Goal: Information Seeking & Learning: Learn about a topic

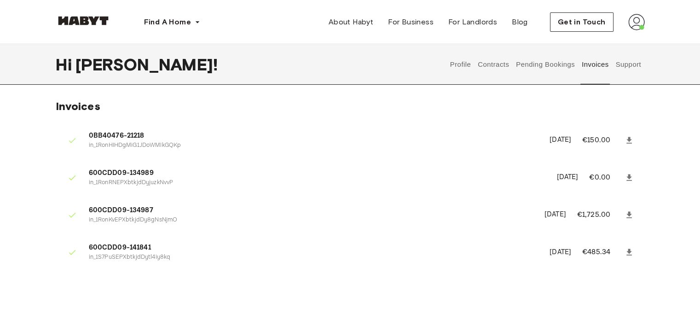
click at [457, 64] on button "Profile" at bounding box center [460, 64] width 23 height 41
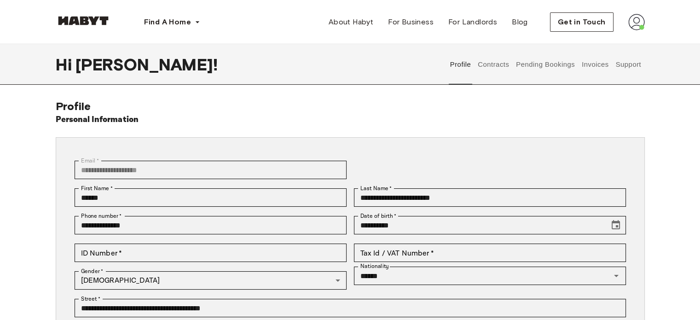
click at [631, 31] on div "Get in Touch" at bounding box center [597, 21] width 95 height 19
click at [632, 28] on img at bounding box center [636, 22] width 17 height 17
click at [496, 61] on button "Contracts" at bounding box center [494, 64] width 34 height 41
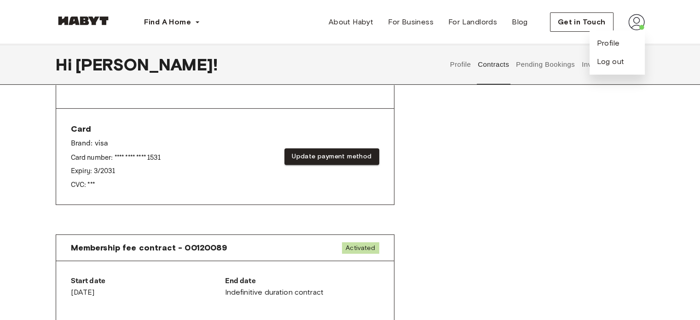
scroll to position [332, 0]
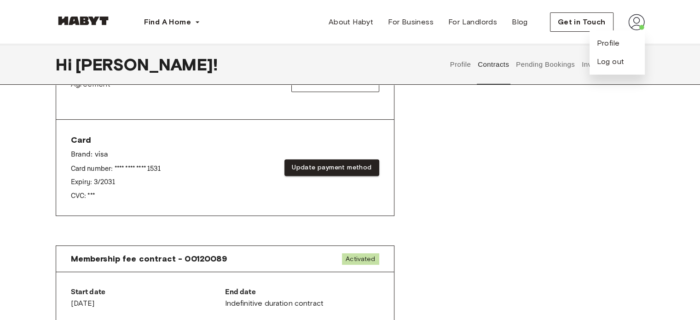
click at [554, 71] on button "Pending Bookings" at bounding box center [545, 64] width 61 height 41
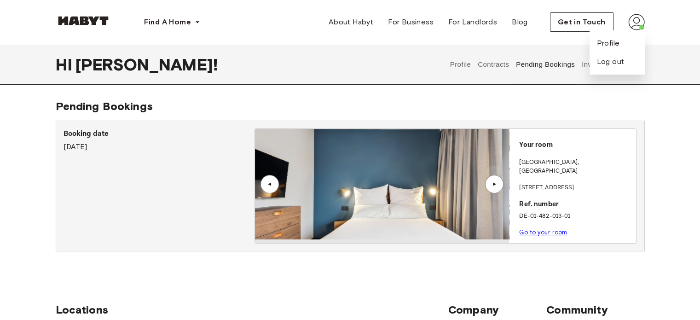
click at [463, 85] on div "Hi Anusha ! Profile Contracts Pending Bookings Invoices Support Pending Booking…" at bounding box center [350, 155] width 700 height 222
click at [622, 93] on div "Hi Anusha ! Profile Contracts Pending Bookings Invoices Support Pending Booking…" at bounding box center [350, 155] width 700 height 222
click at [533, 38] on div "Find A Home Europe Amsterdam Berlin Frankfurt Hamburg Lisbon Madrid Milan Moden…" at bounding box center [350, 22] width 589 height 44
click at [632, 22] on img at bounding box center [636, 22] width 17 height 17
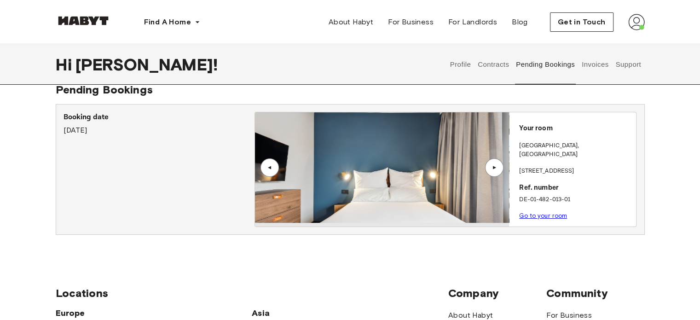
scroll to position [15, 0]
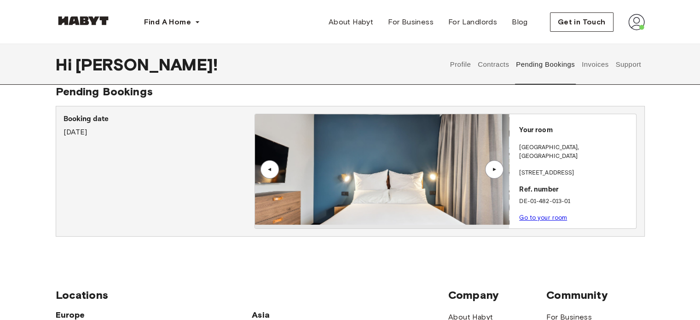
click at [495, 164] on div "▲" at bounding box center [494, 169] width 18 height 18
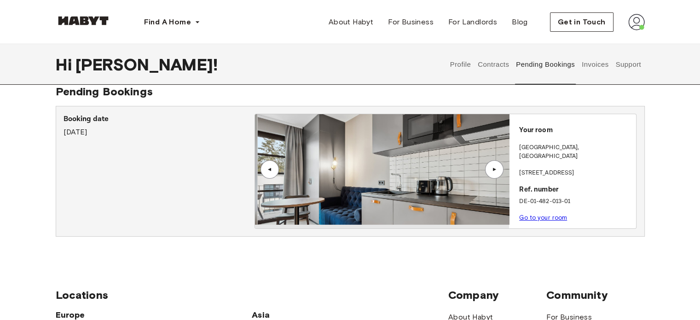
click at [495, 164] on div "▲" at bounding box center [494, 169] width 18 height 18
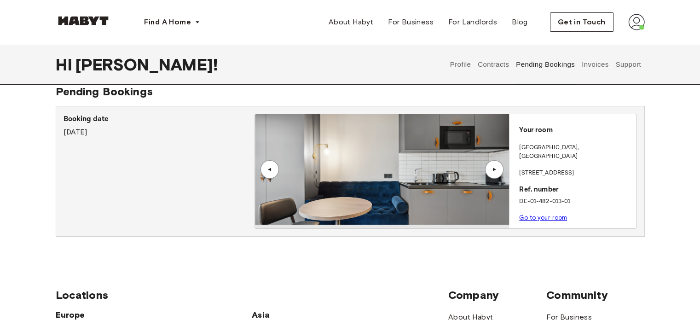
click at [334, 138] on img at bounding box center [382, 169] width 254 height 111
click at [501, 164] on div "▲" at bounding box center [494, 169] width 18 height 18
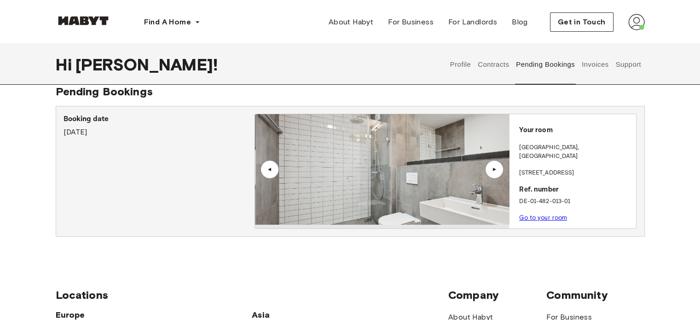
click at [501, 164] on div "▲" at bounding box center [494, 169] width 18 height 18
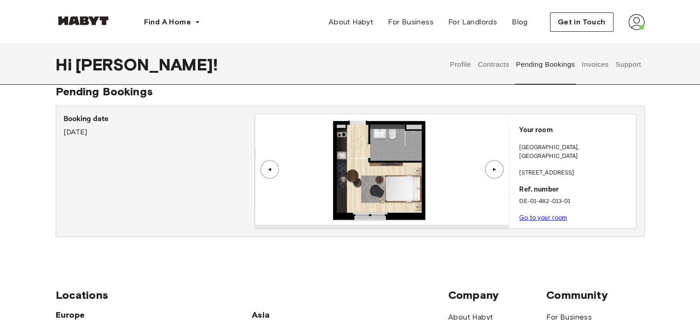
click at [501, 164] on div "▲" at bounding box center [494, 169] width 18 height 18
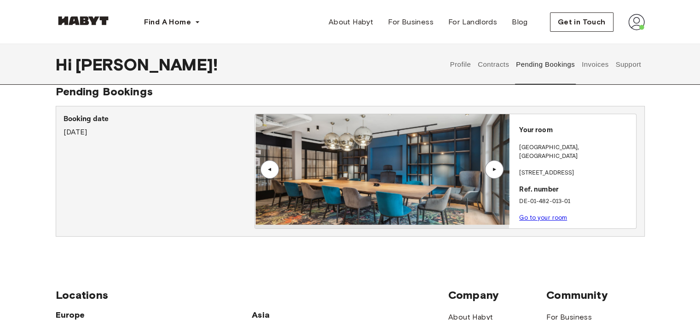
click at [501, 164] on div "▲" at bounding box center [494, 169] width 18 height 18
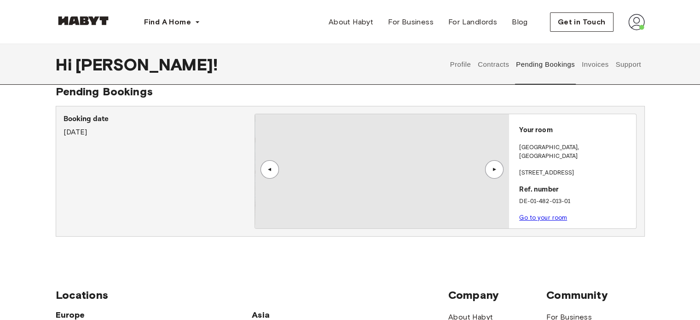
click at [501, 164] on div "▲" at bounding box center [494, 169] width 18 height 18
click at [408, 172] on img at bounding box center [382, 169] width 254 height 111
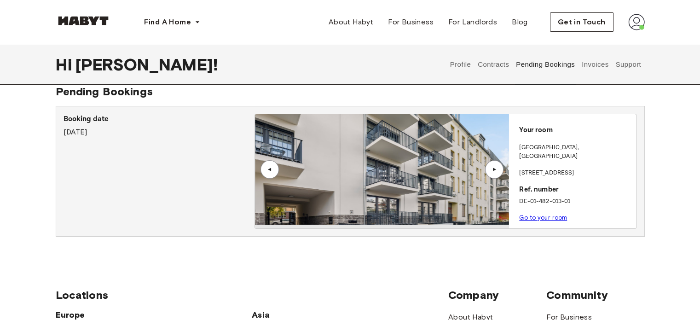
click at [408, 172] on img at bounding box center [382, 169] width 254 height 111
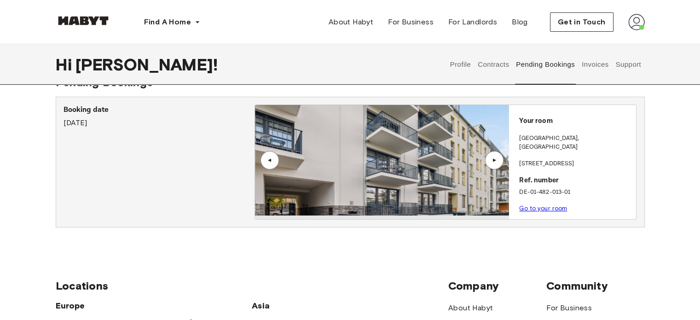
scroll to position [24, 0]
click at [530, 205] on link "Go to your room" at bounding box center [543, 208] width 48 height 7
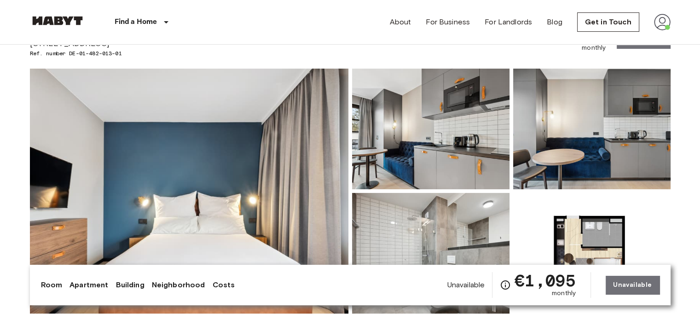
click at [401, 153] on img at bounding box center [430, 129] width 157 height 121
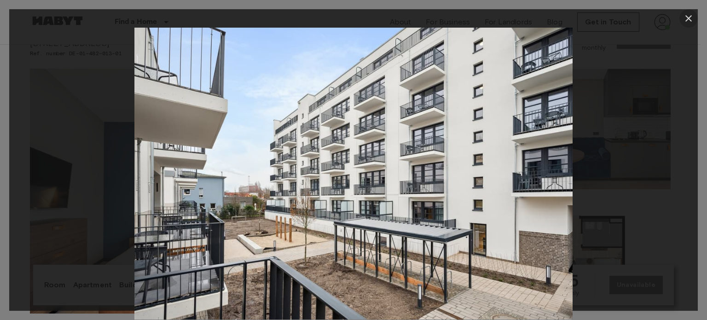
click at [687, 18] on icon "button" at bounding box center [688, 18] width 11 height 11
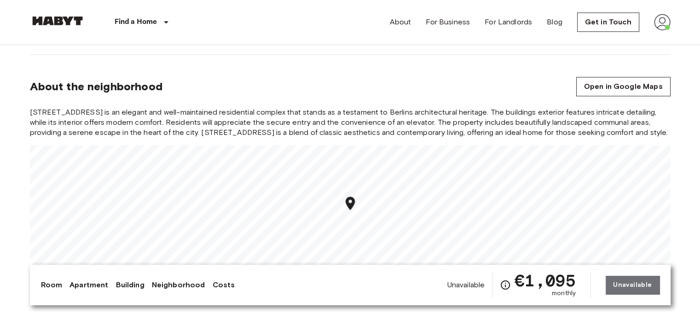
scroll to position [738, 0]
click at [597, 83] on link "Open in Google Maps" at bounding box center [623, 85] width 94 height 19
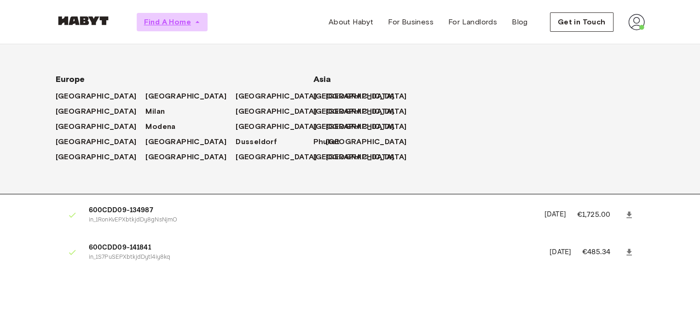
click at [171, 23] on span "Find A Home" at bounding box center [167, 22] width 47 height 11
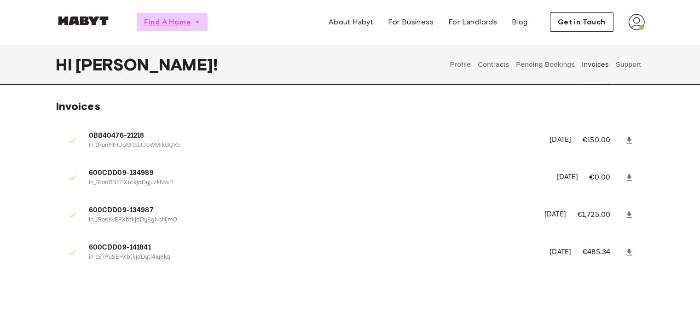
click at [171, 23] on span "Find A Home" at bounding box center [167, 22] width 47 height 11
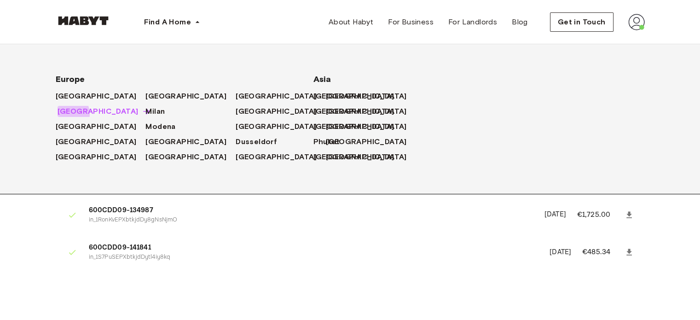
click at [68, 114] on span "[GEOGRAPHIC_DATA]" at bounding box center [98, 111] width 81 height 11
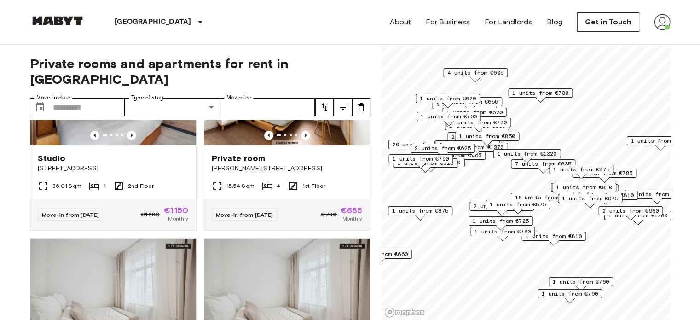
scroll to position [3102, 0]
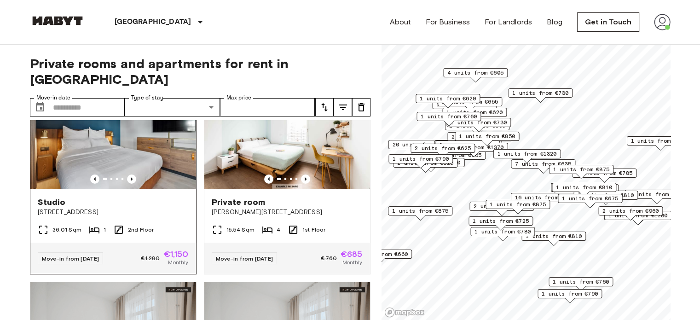
click at [124, 189] on img at bounding box center [113, 134] width 166 height 111
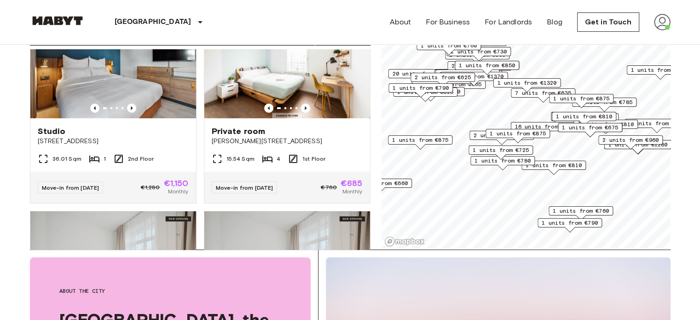
scroll to position [55, 0]
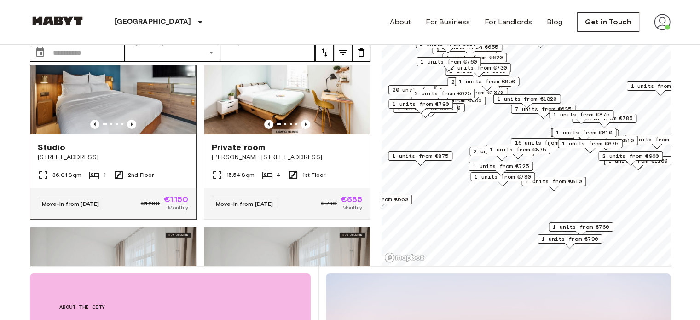
click at [135, 129] on div at bounding box center [113, 124] width 166 height 9
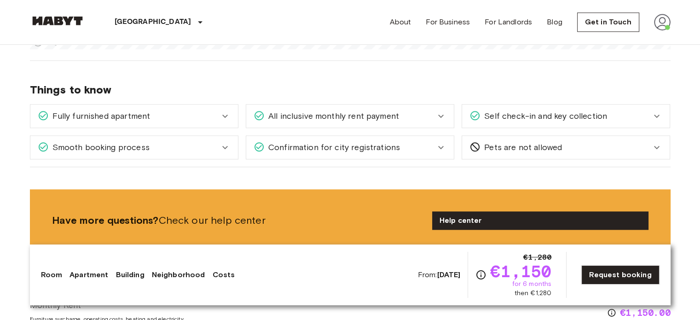
scroll to position [983, 0]
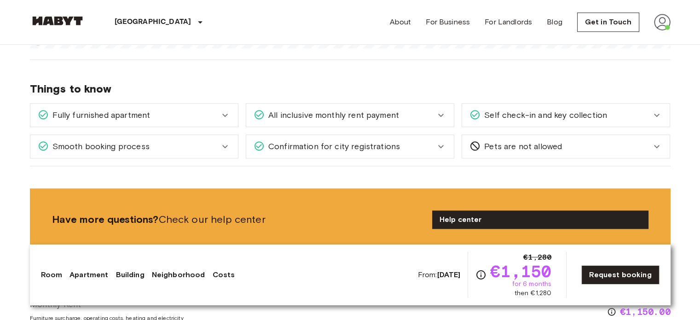
click at [357, 143] on span "Confirmation for city registrations" at bounding box center [332, 146] width 135 height 12
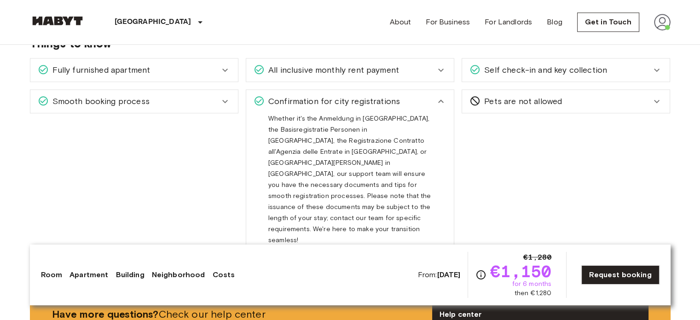
scroll to position [1029, 0]
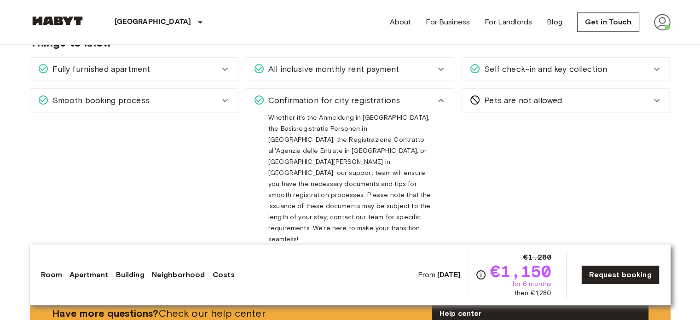
click at [315, 91] on div "Confirmation for city registrations" at bounding box center [350, 100] width 208 height 23
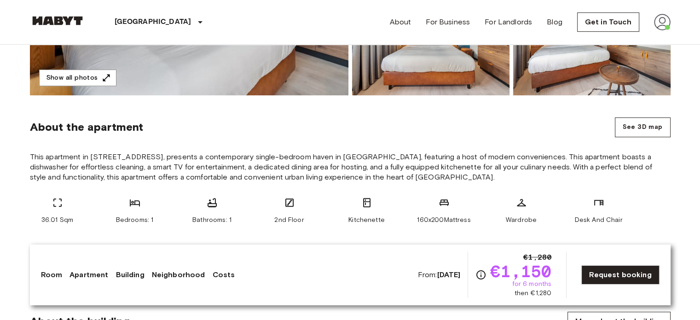
scroll to position [278, 0]
click at [645, 123] on button "See 3D map" at bounding box center [643, 127] width 56 height 20
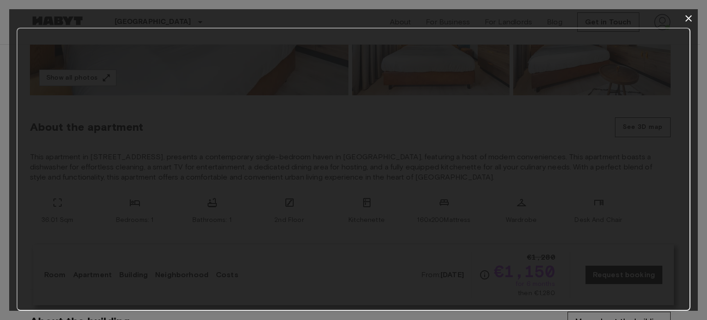
click at [687, 20] on icon "button" at bounding box center [689, 18] width 6 height 6
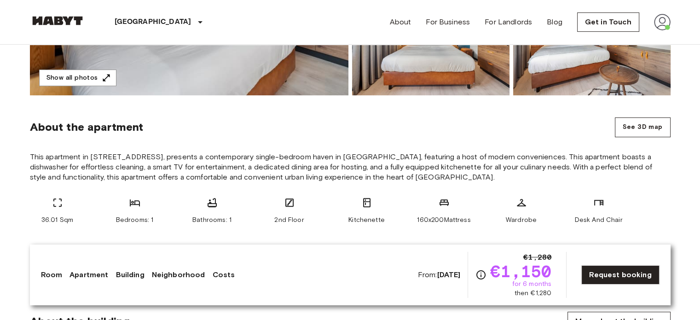
click at [446, 228] on div "36.01 Sqm Bedrooms: 1 Bathrooms: 1 2nd Floor Kitchenette 160x200Mattress Wardro…" at bounding box center [350, 235] width 641 height 77
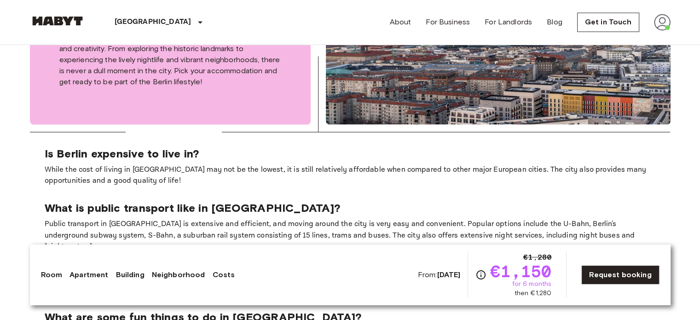
scroll to position [1501, 0]
